Goal: Complete application form: Complete application form

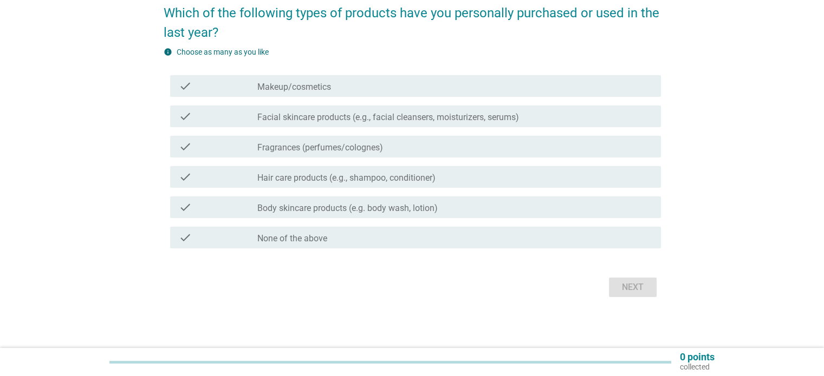
scroll to position [94, 0]
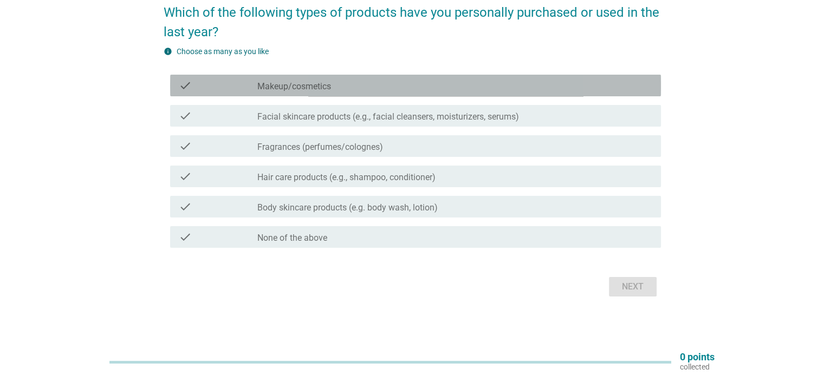
drag, startPoint x: 362, startPoint y: 80, endPoint x: 351, endPoint y: 116, distance: 38.0
click at [362, 80] on div "check_box_outline_blank Makeup/cosmetics" at bounding box center [454, 85] width 394 height 13
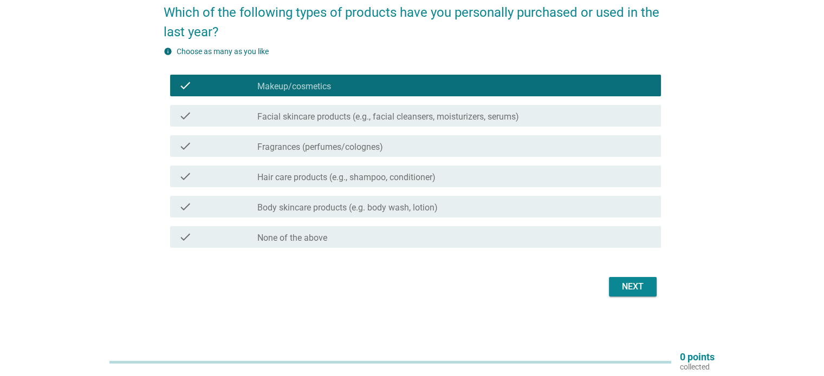
click at [351, 116] on label "Facial skincare products (e.g., facial cleansers, moisturizers, serums)" at bounding box center [388, 117] width 262 height 11
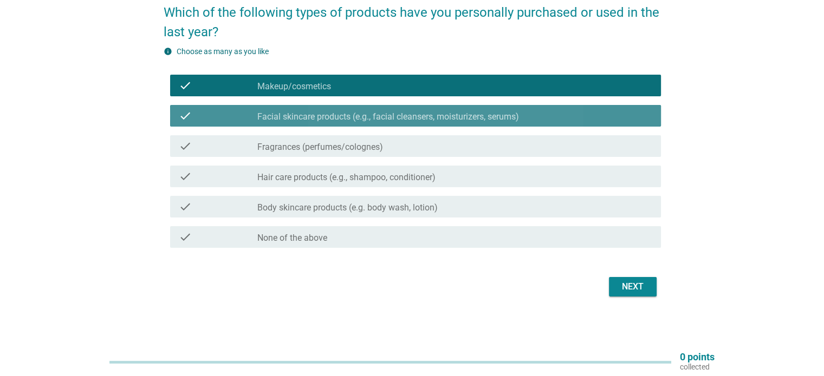
drag, startPoint x: 346, startPoint y: 135, endPoint x: 342, endPoint y: 140, distance: 6.3
click at [344, 136] on div "check check_box_outline_blank Fragrances (perfumes/colognes)" at bounding box center [415, 146] width 491 height 22
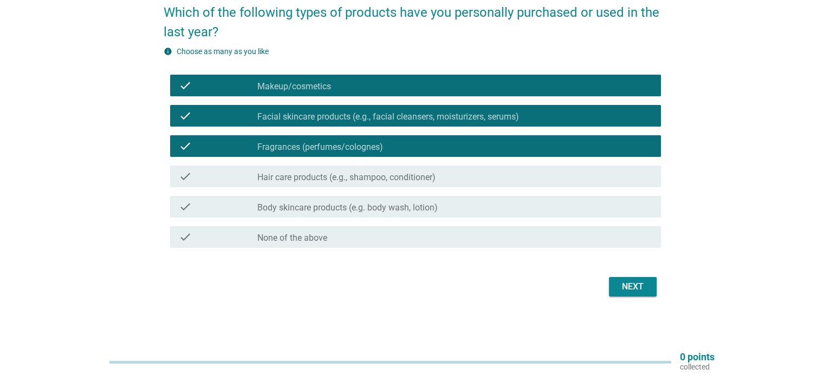
click at [339, 175] on label "Hair care products (e.g., shampoo, conditioner)" at bounding box center [346, 177] width 178 height 11
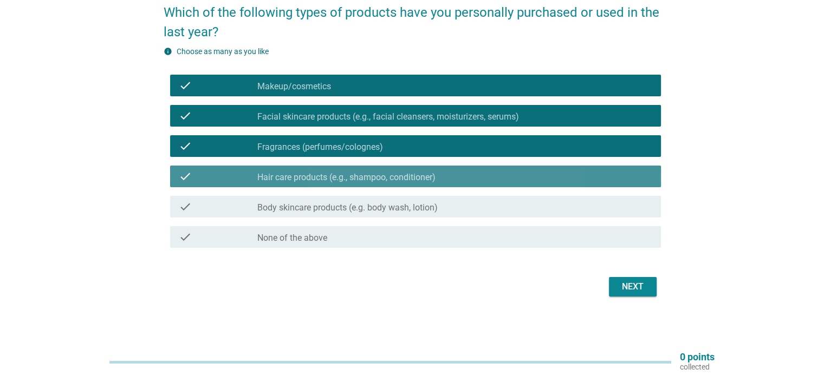
click at [338, 208] on label "Body skincare products (e.g. body wash, lotion)" at bounding box center [347, 208] width 180 height 11
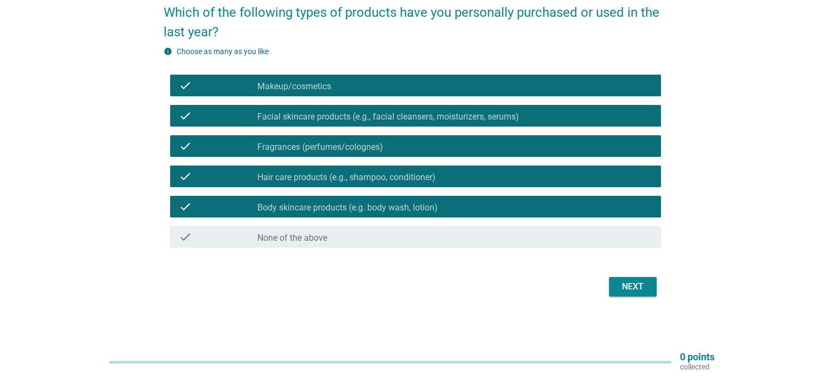
click at [641, 292] on div "Next" at bounding box center [632, 287] width 30 height 13
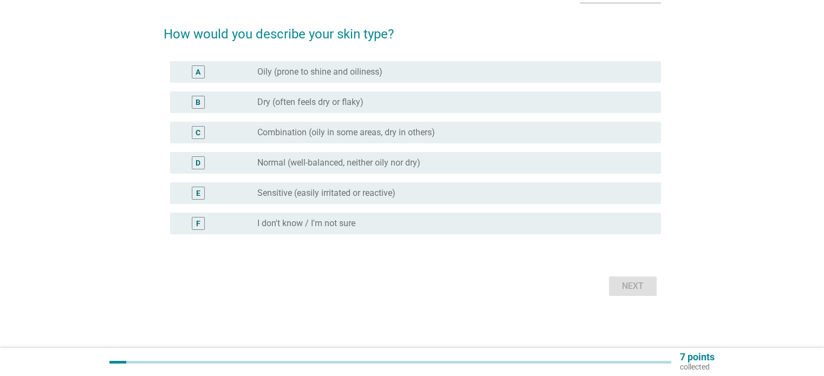
scroll to position [0, 0]
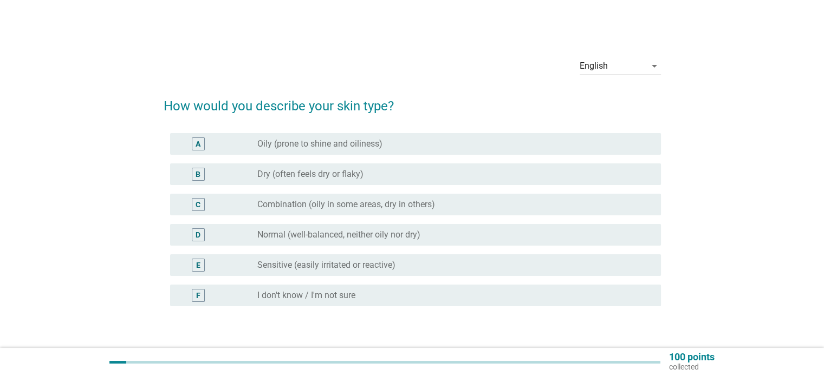
click at [307, 149] on div "radio_button_unchecked Oily (prone to shine and oiliness)" at bounding box center [454, 144] width 394 height 13
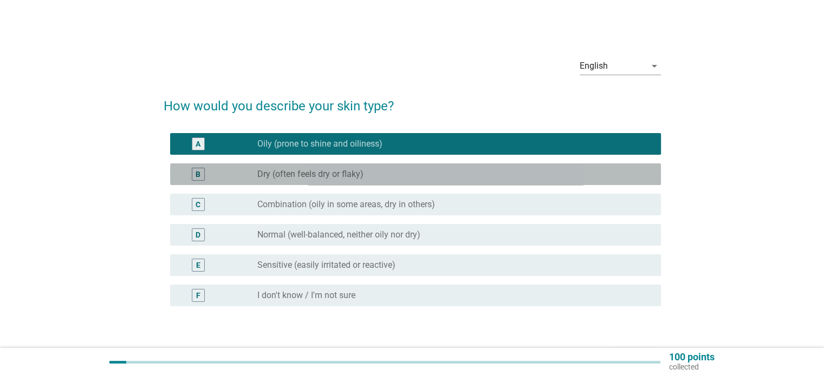
drag, startPoint x: 316, startPoint y: 179, endPoint x: 320, endPoint y: 211, distance: 31.6
click at [316, 181] on div "B radio_button_unchecked Dry (often feels dry or flaky)" at bounding box center [415, 175] width 491 height 22
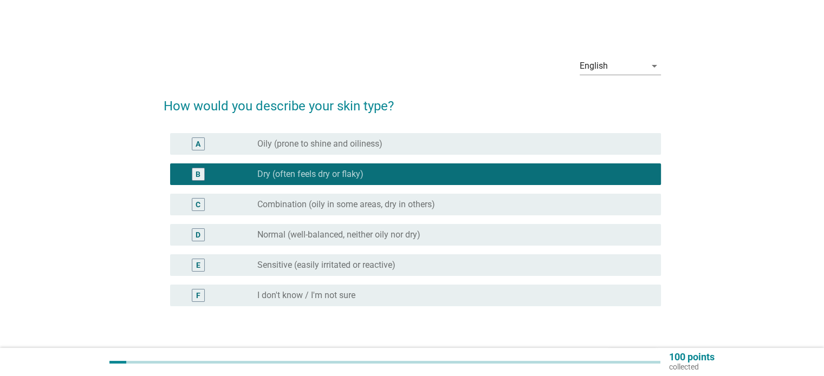
click at [325, 205] on label "Combination (oily in some areas, dry in others)" at bounding box center [346, 204] width 178 height 11
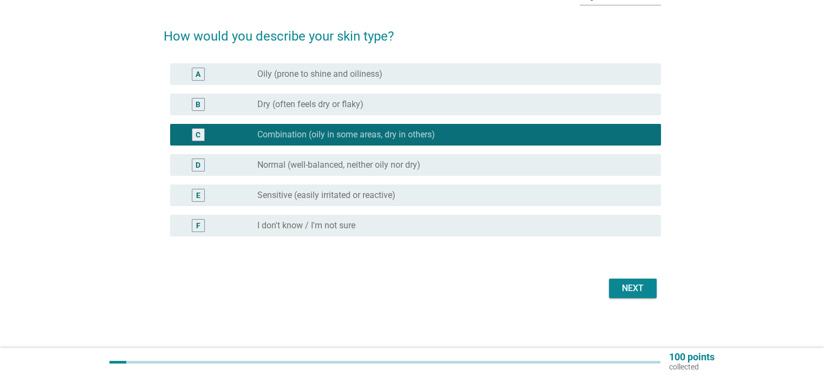
scroll to position [71, 0]
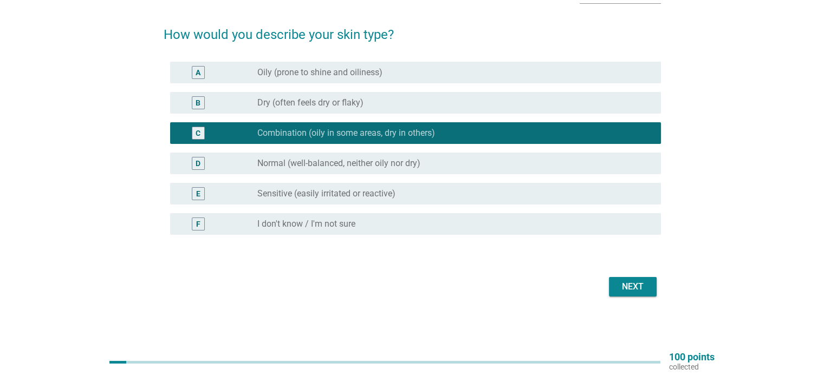
click at [650, 288] on button "Next" at bounding box center [633, 286] width 48 height 19
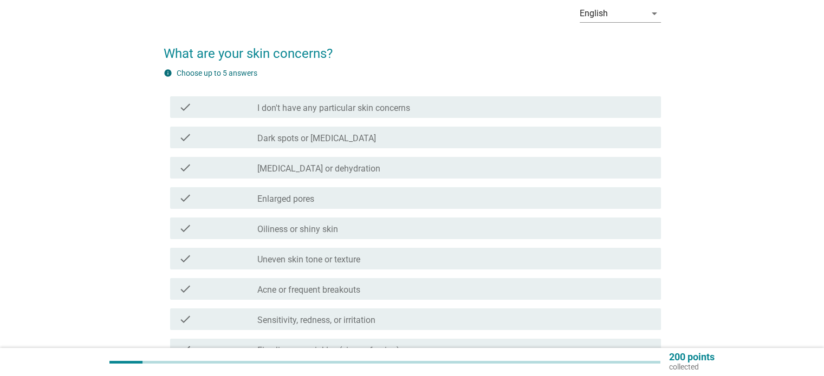
scroll to position [108, 0]
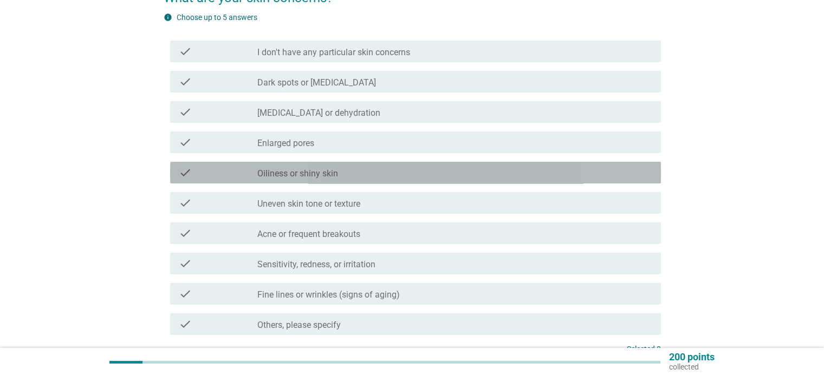
click at [305, 172] on label "Oiliness or shiny skin" at bounding box center [297, 173] width 81 height 11
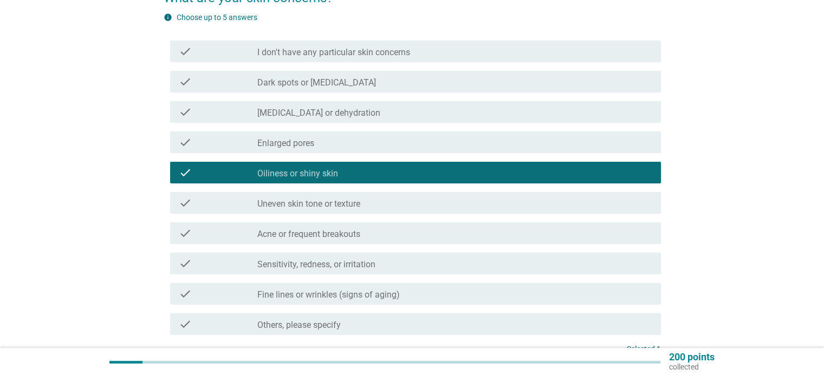
click at [315, 113] on label "[MEDICAL_DATA] or dehydration" at bounding box center [318, 113] width 123 height 11
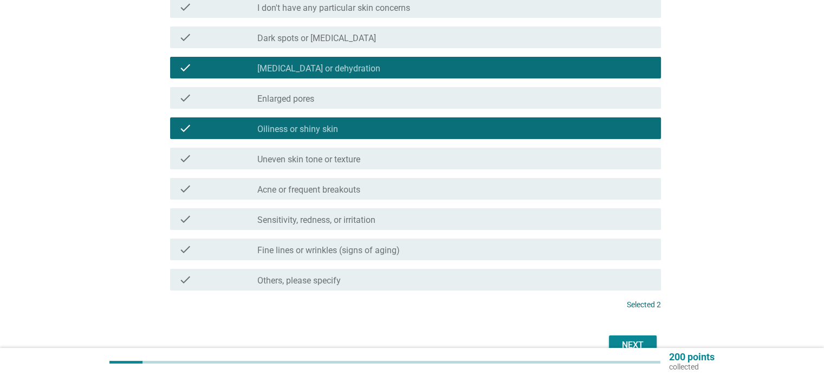
scroll to position [212, 0]
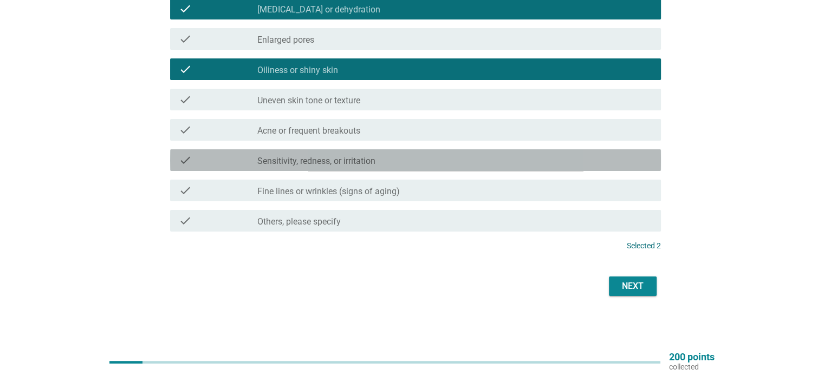
click at [362, 168] on div "check check_box_outline_blank Sensitivity, redness, or irritation" at bounding box center [415, 160] width 491 height 22
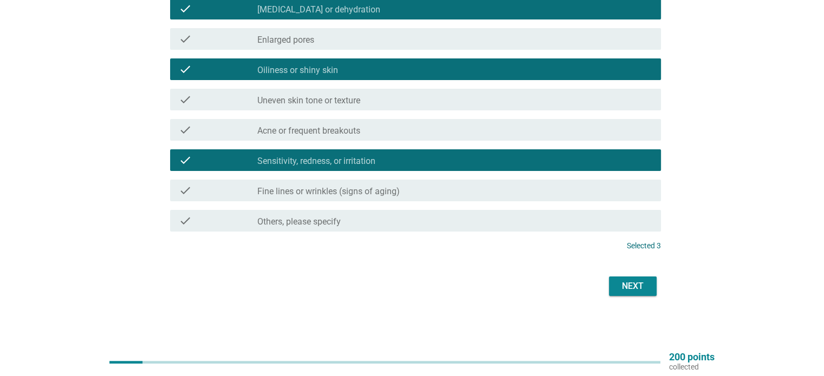
click at [624, 283] on div "Next" at bounding box center [632, 286] width 30 height 13
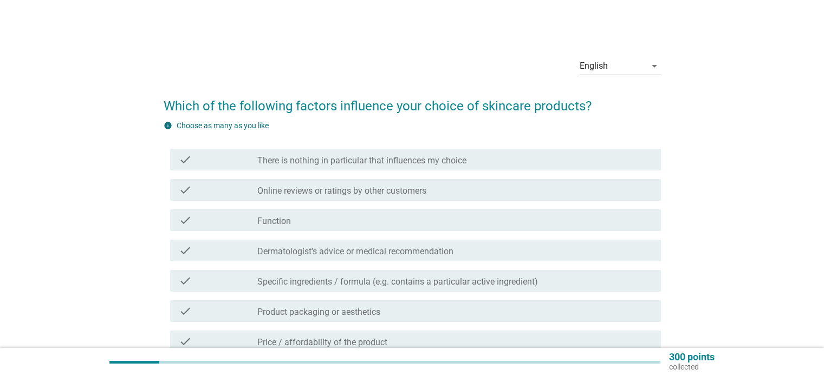
scroll to position [108, 0]
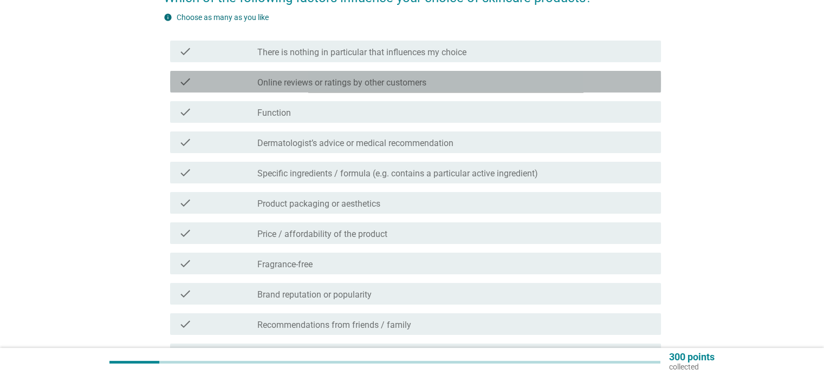
click at [347, 78] on label "Online reviews or ratings by other customers" at bounding box center [341, 82] width 169 height 11
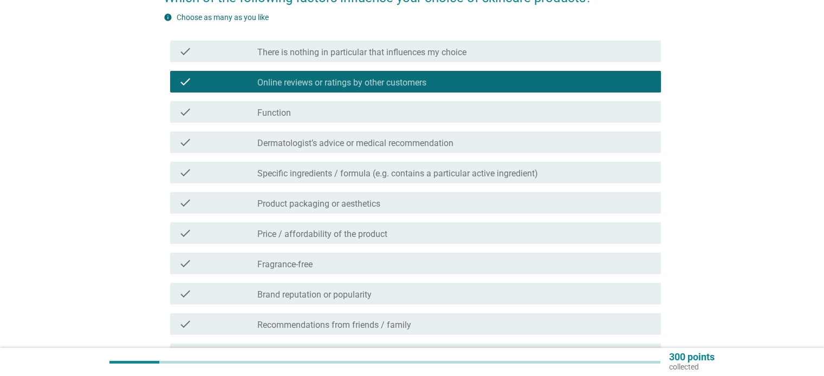
click at [354, 128] on div "check check_box_outline_blank Dermatologist’s advice or medical recommendation" at bounding box center [412, 142] width 497 height 30
click at [363, 108] on div "check_box_outline_blank Function" at bounding box center [454, 112] width 394 height 13
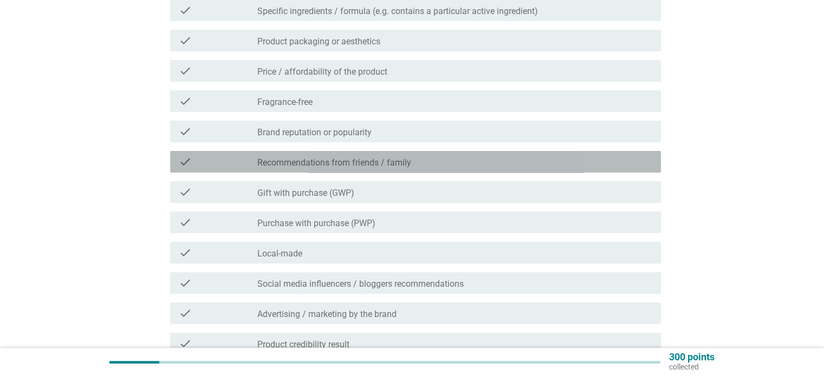
click at [471, 165] on div "check_box_outline_blank Recommendations from friends / family" at bounding box center [454, 161] width 394 height 13
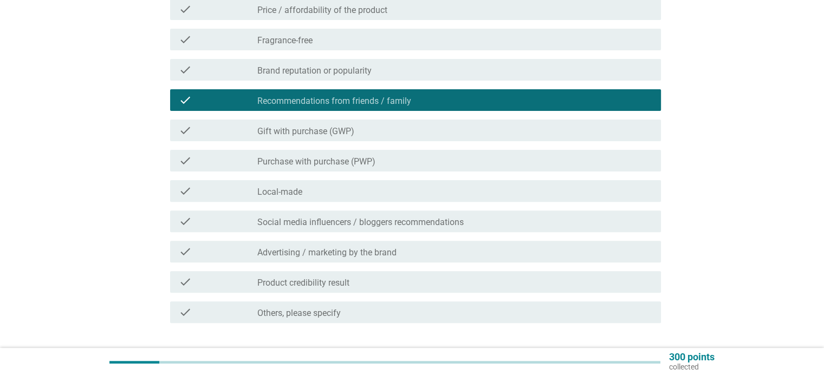
scroll to position [379, 0]
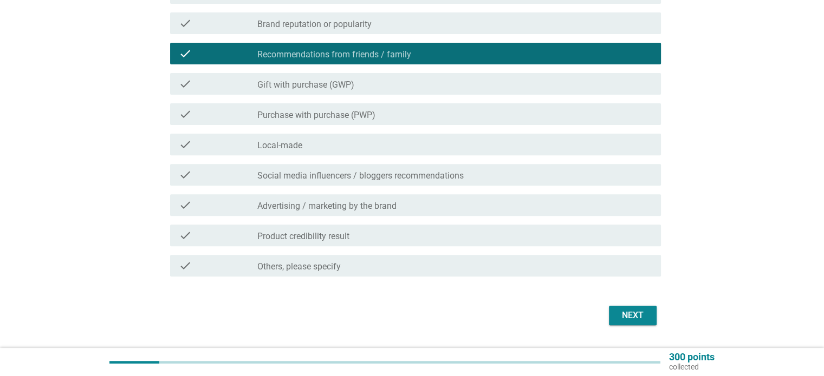
click at [617, 318] on div "Next" at bounding box center [632, 315] width 30 height 13
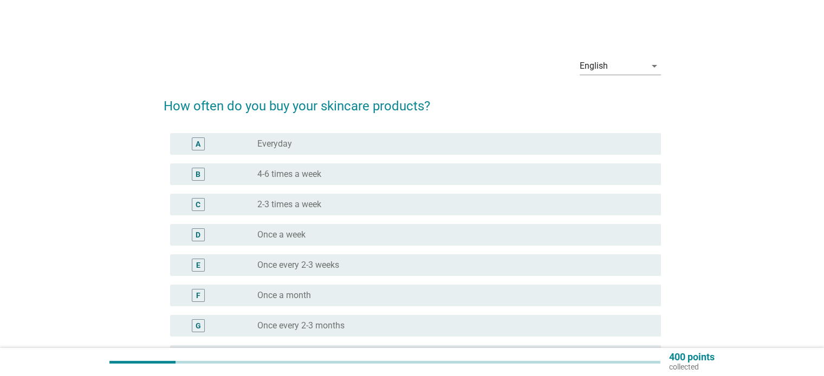
scroll to position [54, 0]
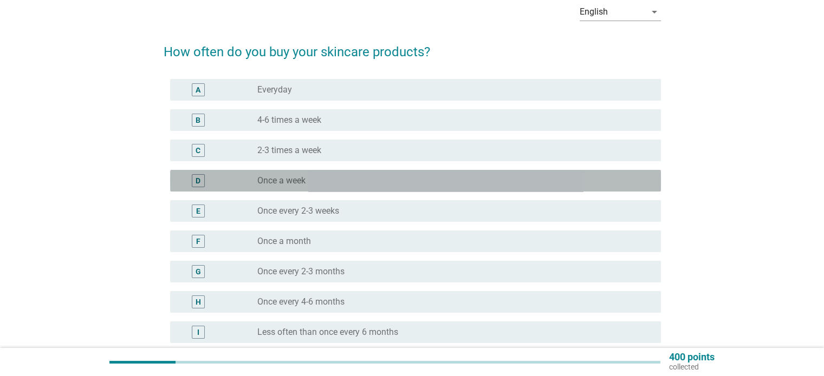
click at [344, 183] on div "radio_button_unchecked Once a week" at bounding box center [450, 180] width 386 height 11
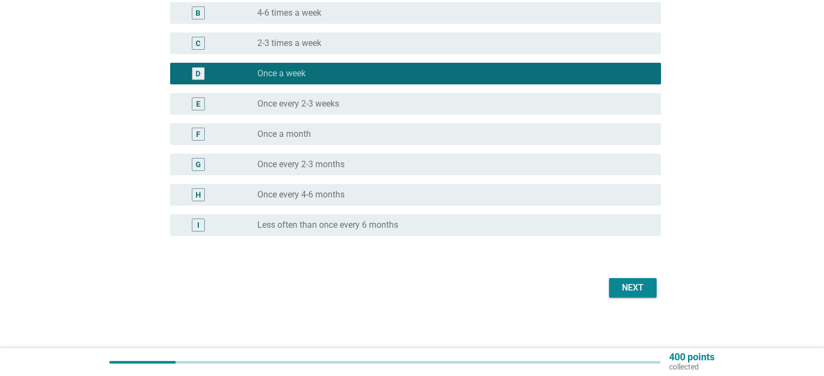
scroll to position [162, 0]
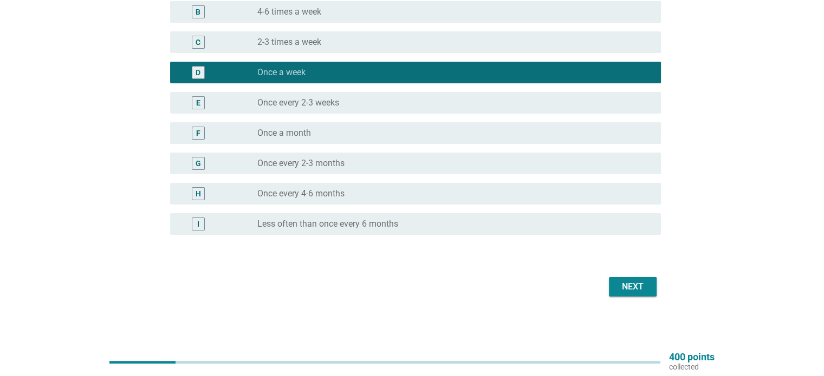
click at [408, 130] on div "radio_button_unchecked Once a month" at bounding box center [450, 133] width 386 height 11
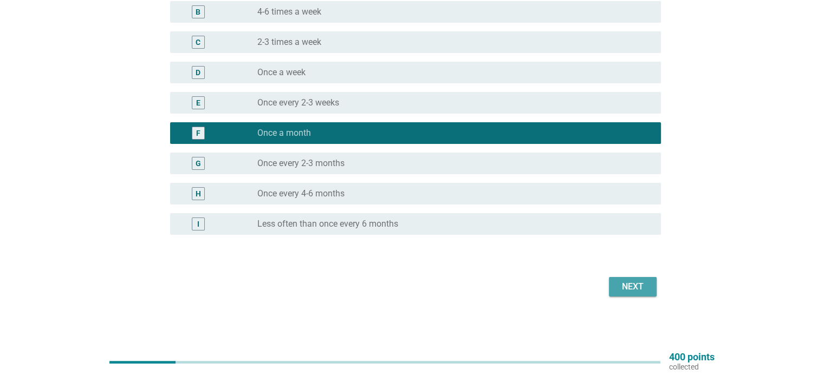
click at [635, 288] on div "Next" at bounding box center [632, 287] width 30 height 13
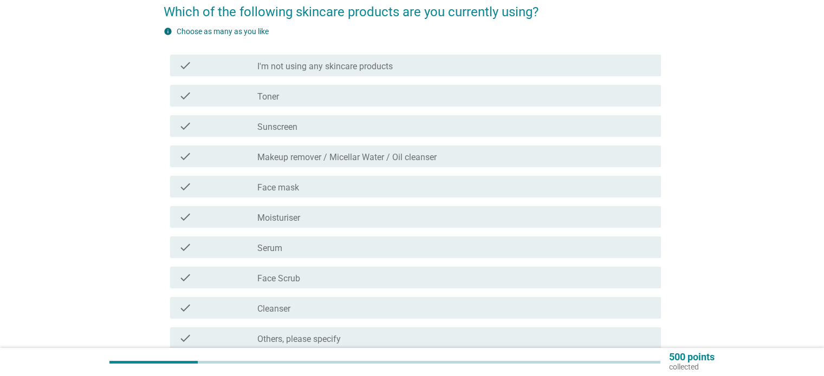
scroll to position [196, 0]
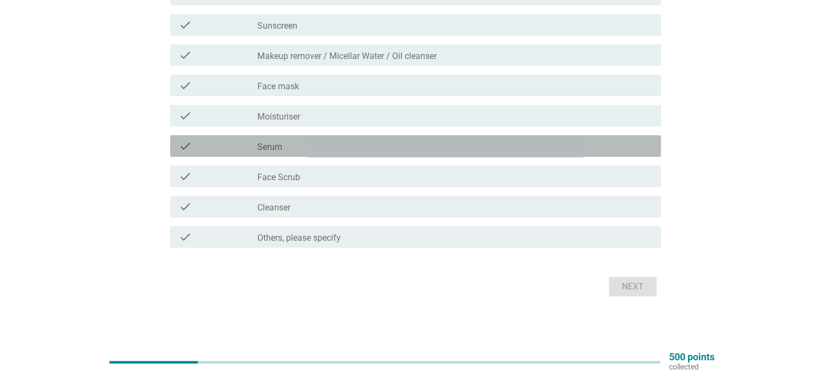
click at [363, 145] on div "check_box_outline_blank Serum" at bounding box center [454, 146] width 394 height 13
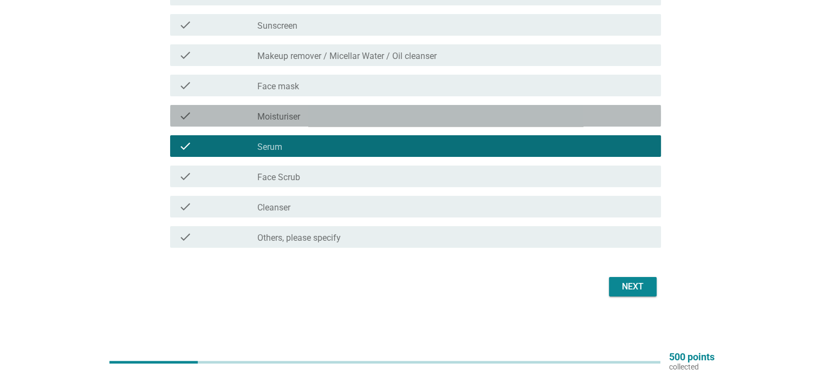
click at [367, 107] on div "check check_box_outline_blank Moisturiser" at bounding box center [415, 116] width 491 height 22
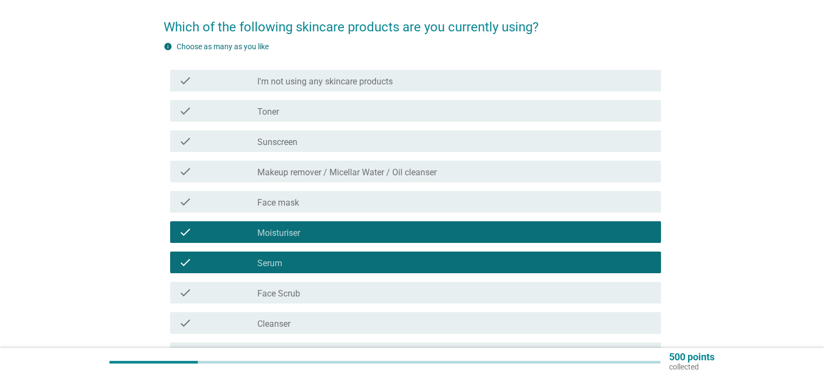
scroll to position [33, 0]
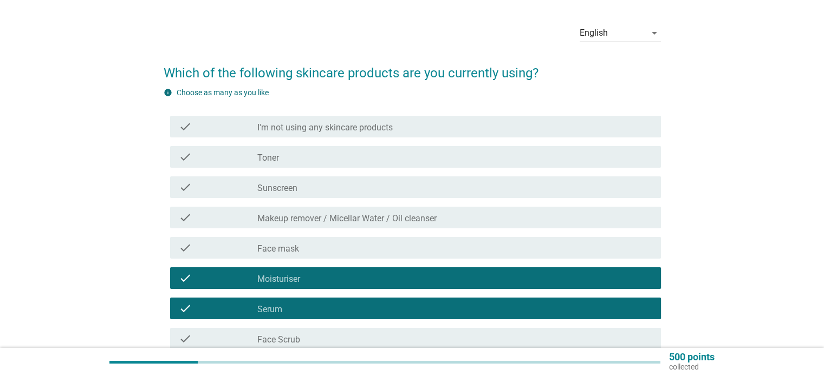
drag, startPoint x: 308, startPoint y: 157, endPoint x: 301, endPoint y: 199, distance: 43.4
click at [308, 157] on div "check_box_outline_blank Toner" at bounding box center [454, 157] width 394 height 13
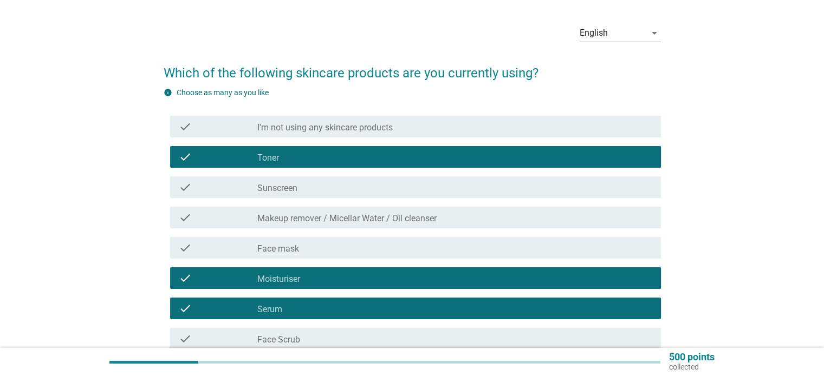
click at [307, 185] on div "check_box_outline_blank Sunscreen" at bounding box center [454, 187] width 394 height 13
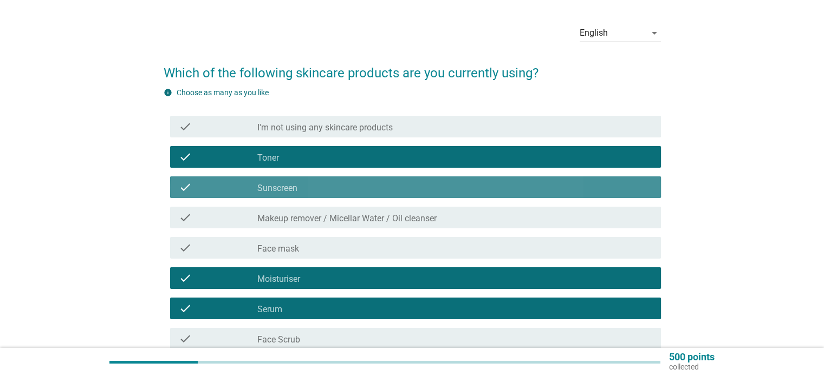
click at [307, 212] on div "check_box_outline_blank Makeup remover / Micellar Water / Oil cleanser" at bounding box center [454, 217] width 394 height 13
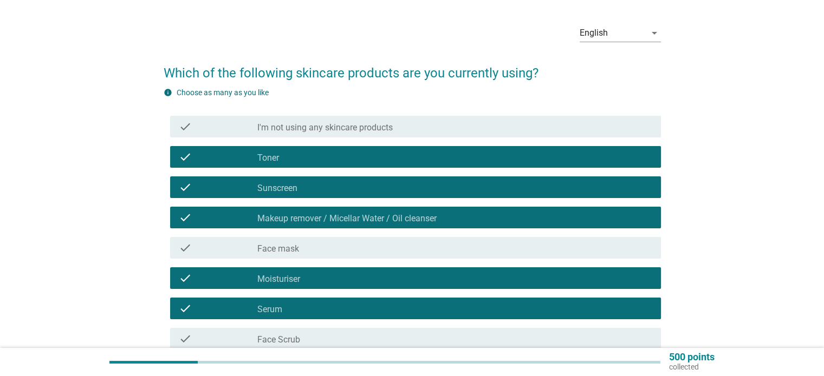
drag, startPoint x: 300, startPoint y: 250, endPoint x: 324, endPoint y: 227, distance: 33.7
click at [300, 250] on div "check_box_outline_blank Face mask" at bounding box center [454, 248] width 394 height 13
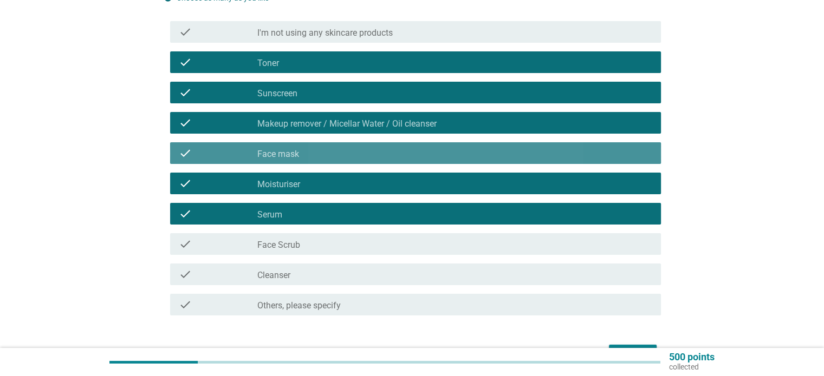
scroll to position [196, 0]
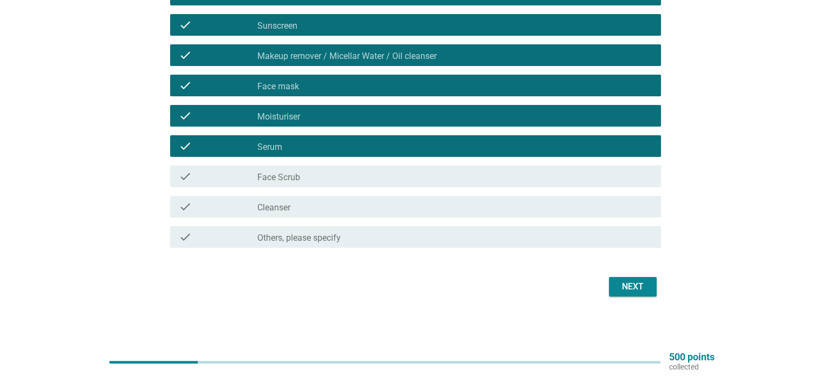
click at [316, 168] on div "check check_box_outline_blank Face Scrub" at bounding box center [415, 177] width 491 height 22
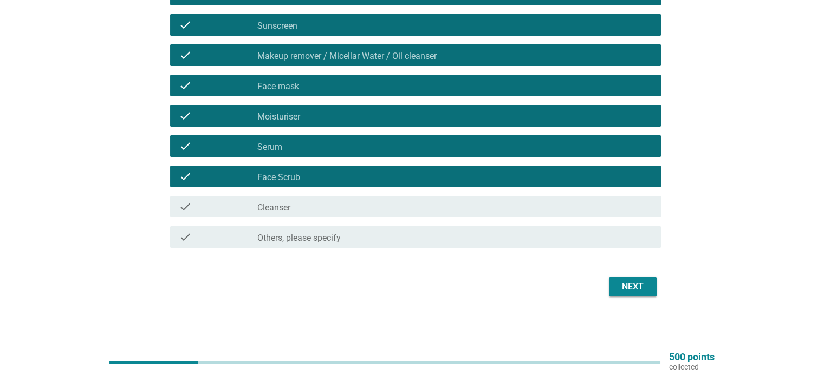
click at [320, 203] on div "check_box_outline_blank Cleanser" at bounding box center [454, 206] width 394 height 13
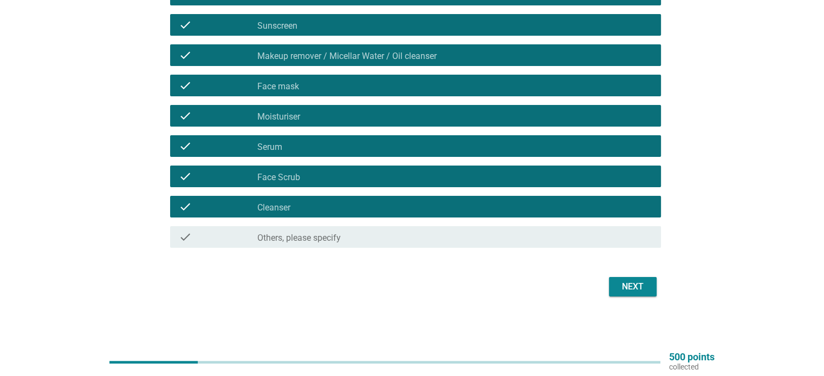
click at [639, 285] on div "Next" at bounding box center [632, 287] width 30 height 13
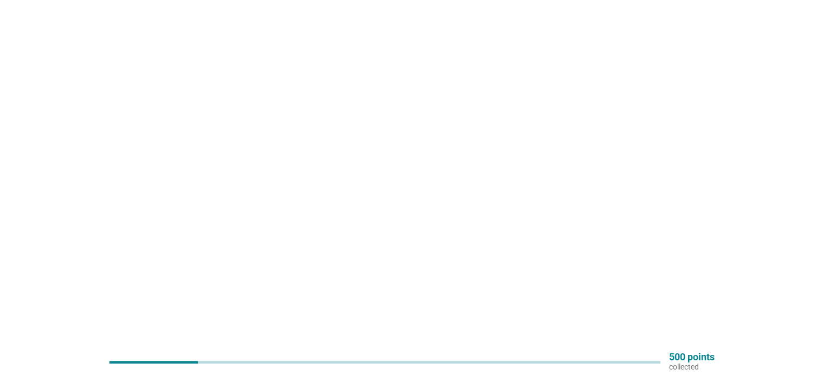
scroll to position [0, 0]
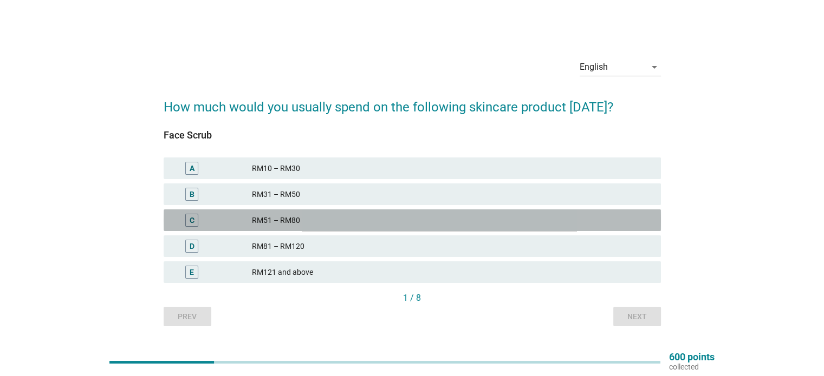
click at [425, 220] on div "RM51 – RM80" at bounding box center [452, 220] width 400 height 13
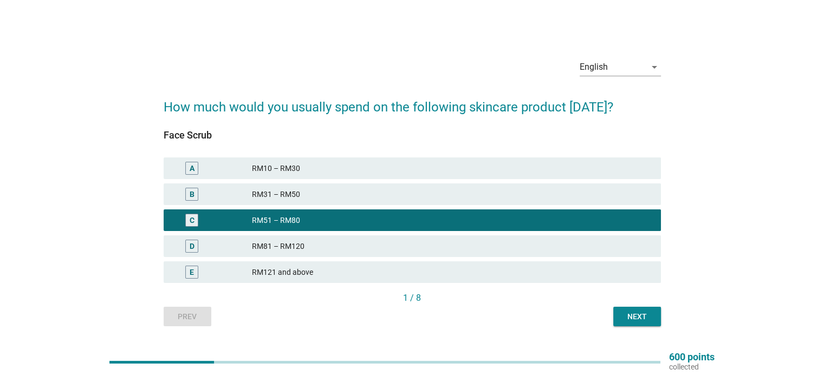
click at [642, 314] on div "Next" at bounding box center [637, 316] width 30 height 11
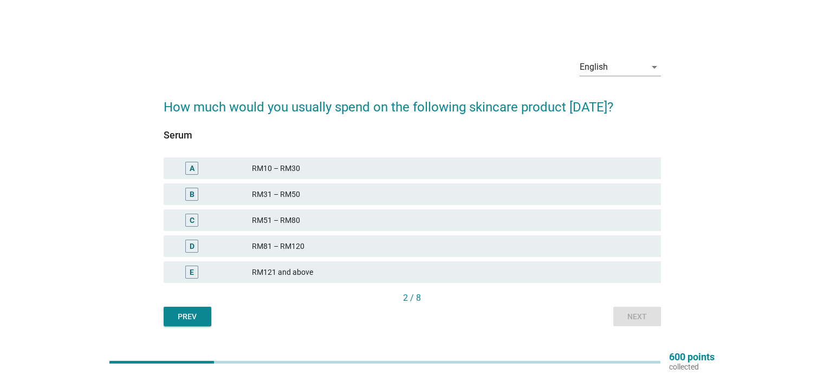
click at [478, 207] on div "B RM31 – RM50" at bounding box center [412, 194] width 502 height 26
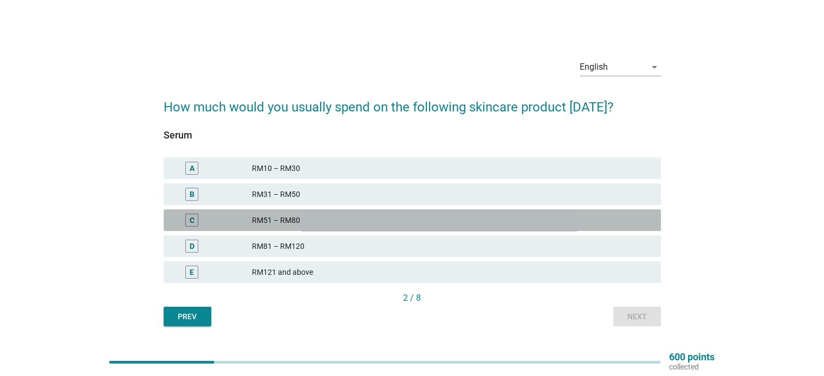
click at [476, 221] on div "RM51 – RM80" at bounding box center [452, 220] width 400 height 13
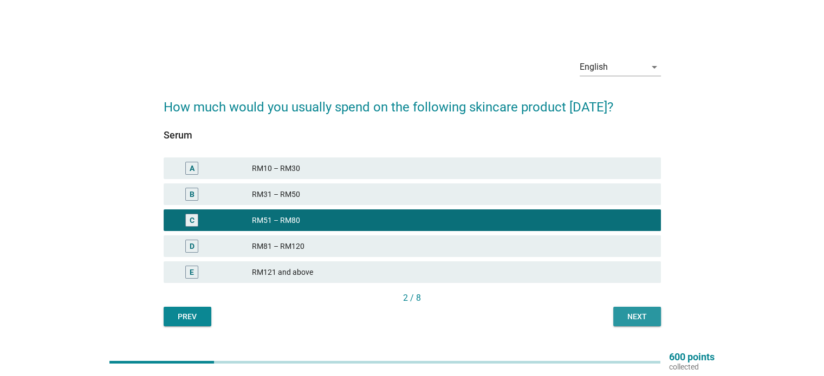
click at [619, 320] on button "Next" at bounding box center [637, 316] width 48 height 19
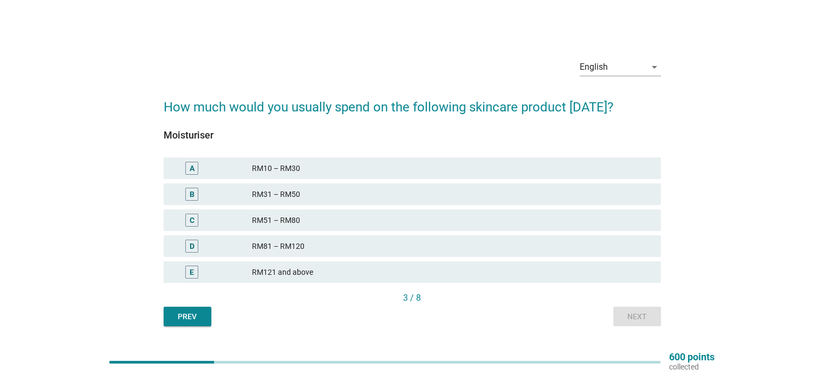
click at [346, 239] on div "D RM81 – RM120" at bounding box center [412, 247] width 497 height 22
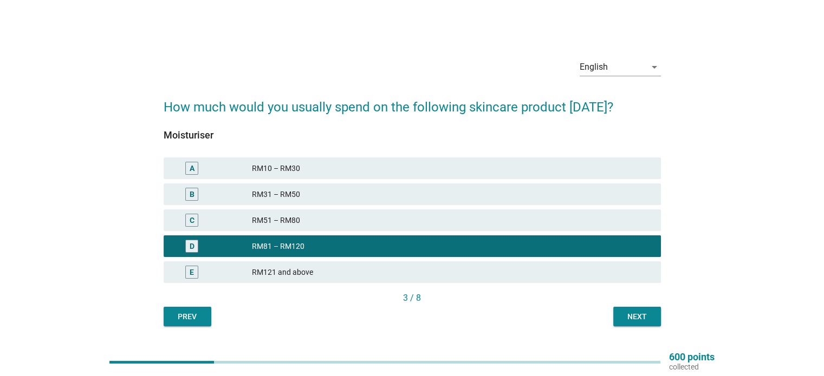
click at [647, 316] on div "Next" at bounding box center [637, 316] width 30 height 11
